Goal: Task Accomplishment & Management: Use online tool/utility

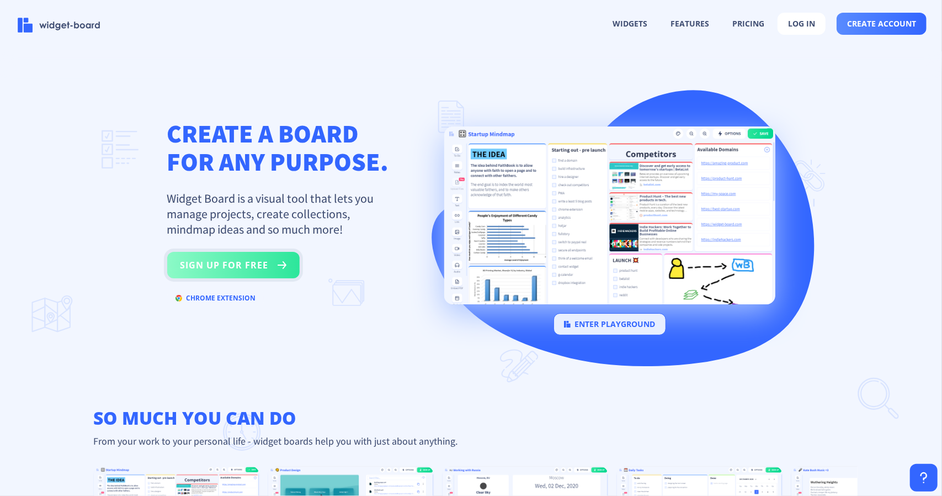
click at [268, 263] on button "sign up for free" at bounding box center [233, 265] width 132 height 26
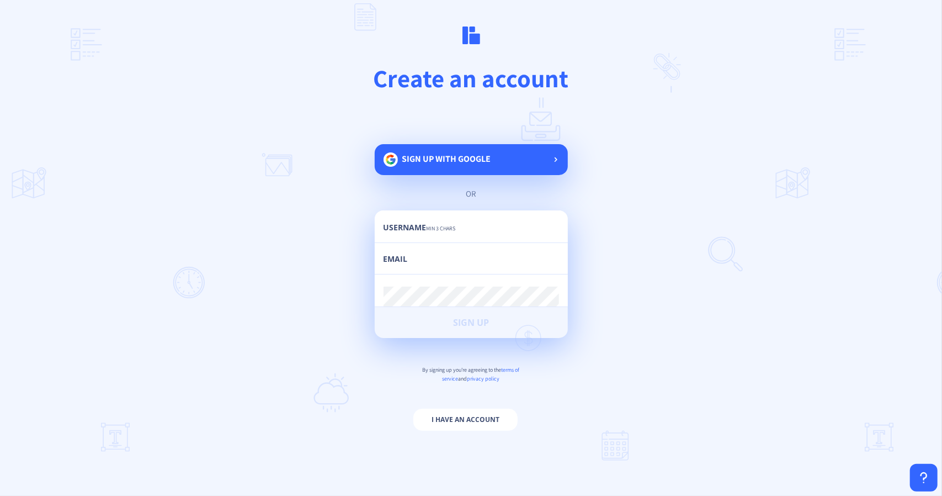
click at [433, 161] on span "Sign up with google" at bounding box center [446, 159] width 89 height 12
click at [477, 146] on div "Sign up with google" at bounding box center [471, 159] width 193 height 31
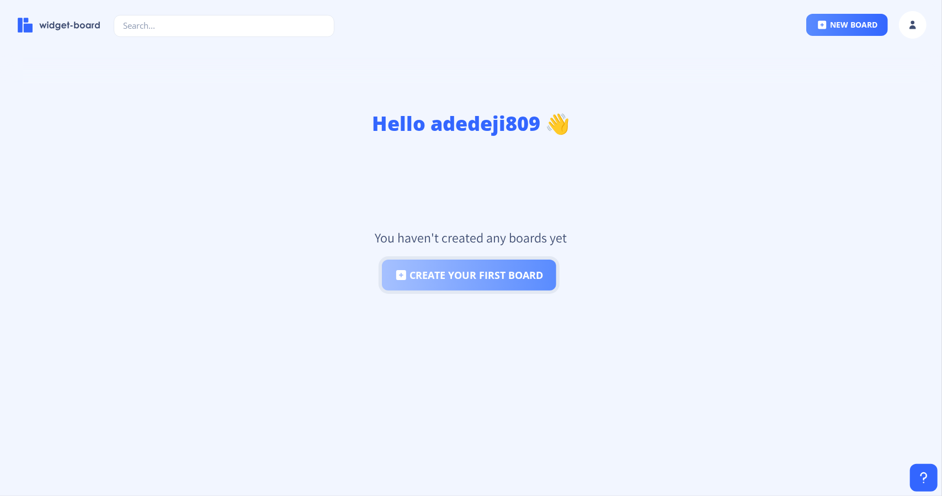
click at [481, 287] on button "create your first board" at bounding box center [469, 274] width 174 height 31
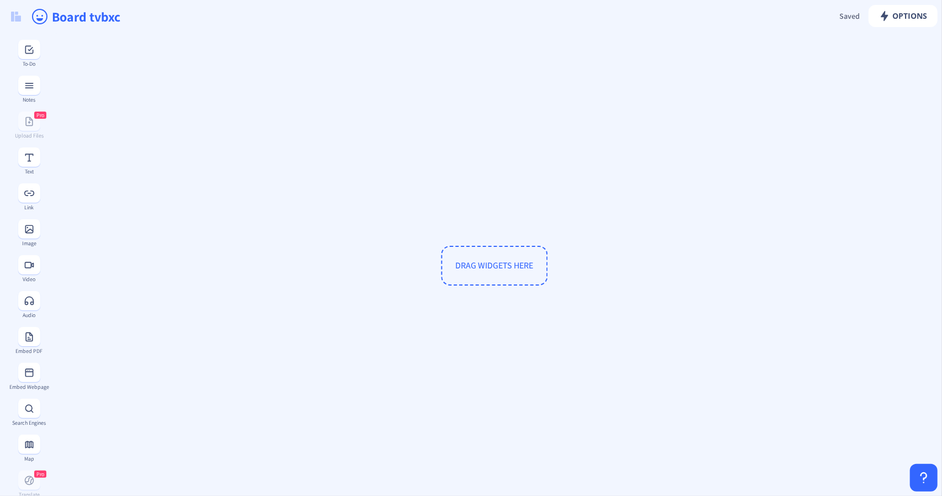
click at [471, 262] on span "DRAG WIDGETS HERE" at bounding box center [494, 265] width 78 height 12
click at [25, 49] on rect at bounding box center [29, 49] width 11 height 11
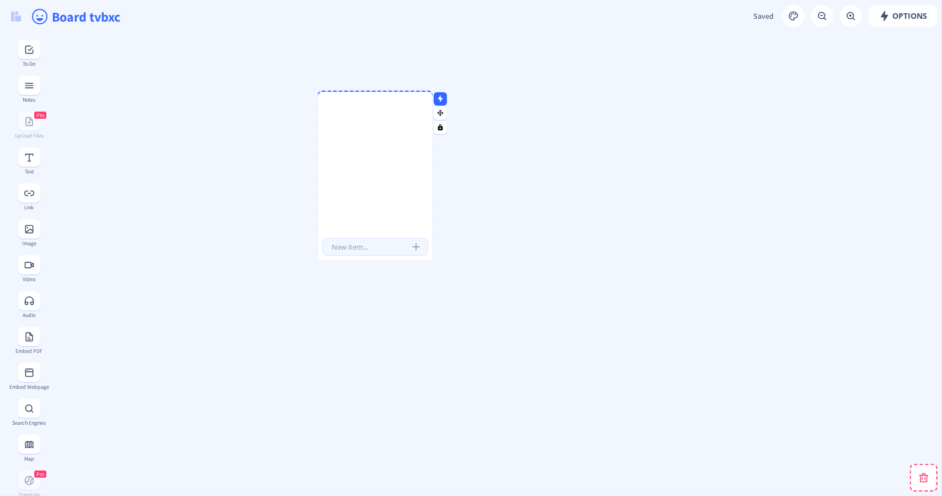
drag, startPoint x: 126, startPoint y: 95, endPoint x: 347, endPoint y: 114, distance: 221.5
click at [348, 115] on div at bounding box center [375, 168] width 115 height 135
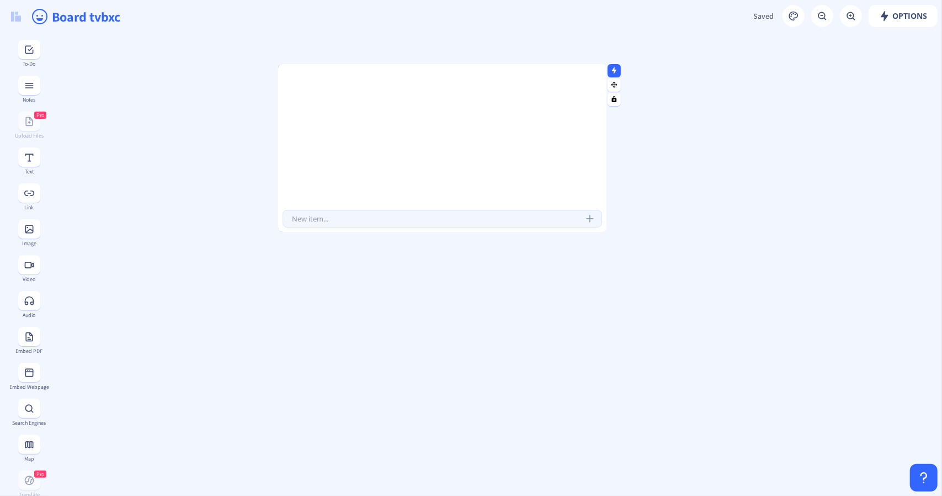
drag, startPoint x: 391, startPoint y: 136, endPoint x: 604, endPoint y: 158, distance: 214.7
click at [604, 158] on div at bounding box center [604, 148] width 6 height 168
type input "fyi"
